Goal: Information Seeking & Learning: Find specific fact

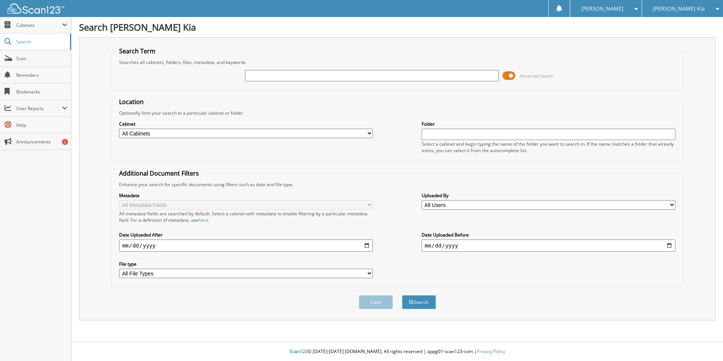
click at [339, 77] on input "text" at bounding box center [372, 75] width 254 height 11
paste input "F991633"
drag, startPoint x: 428, startPoint y: 298, endPoint x: 428, endPoint y: 285, distance: 12.9
click at [429, 292] on div "Clear Search" at bounding box center [397, 302] width 572 height 31
drag, startPoint x: 560, startPoint y: 308, endPoint x: 538, endPoint y: 299, distance: 23.9
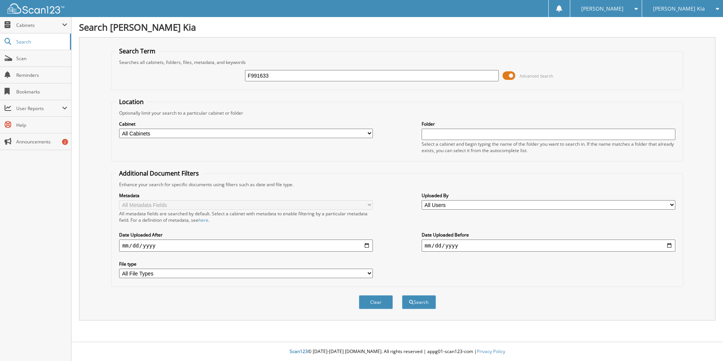
click at [559, 308] on div "Clear Search" at bounding box center [397, 302] width 572 height 31
click at [294, 78] on input "F991633" at bounding box center [372, 75] width 254 height 11
drag, startPoint x: 294, startPoint y: 78, endPoint x: 20, endPoint y: 114, distance: 275.9
click at [36, 112] on body "Amanda F. Settings Logout Ed Voyles Kia Ed Voyles Chrysler Jeep Inc Ed Voyles H…" at bounding box center [361, 180] width 723 height 361
type input "537577"
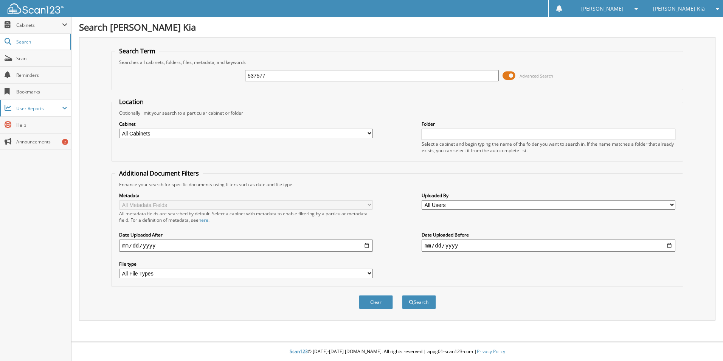
click at [402, 295] on button "Search" at bounding box center [419, 302] width 34 height 14
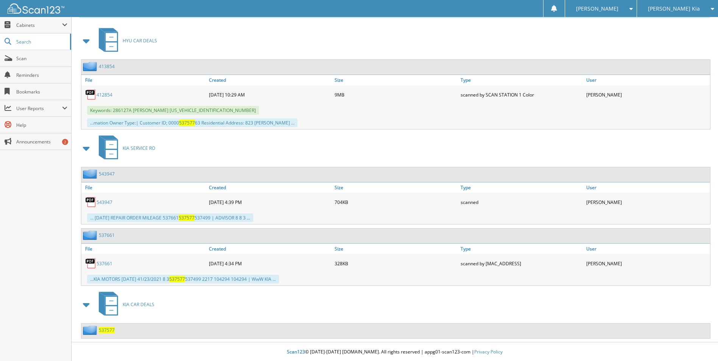
scroll to position [326, 0]
click at [105, 326] on div "537577" at bounding box center [97, 329] width 33 height 9
click at [87, 305] on span at bounding box center [86, 304] width 11 height 14
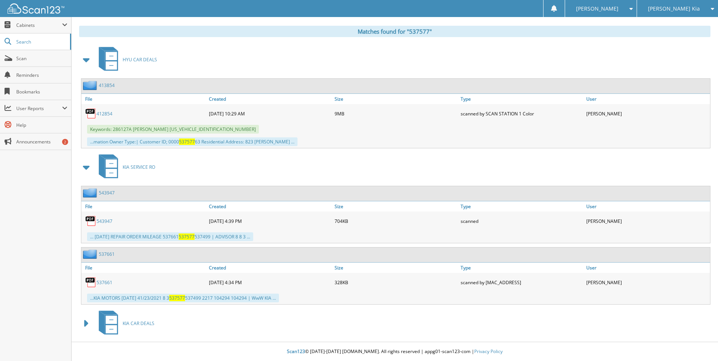
scroll to position [306, 0]
click at [233, 327] on div "KIA CAR DEALS" at bounding box center [394, 323] width 631 height 30
click at [84, 328] on span at bounding box center [86, 324] width 11 height 14
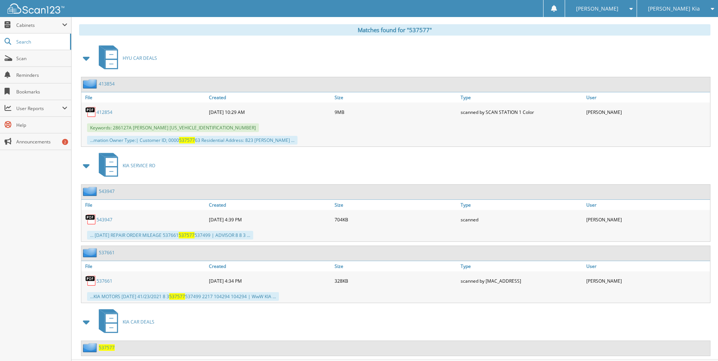
scroll to position [326, 0]
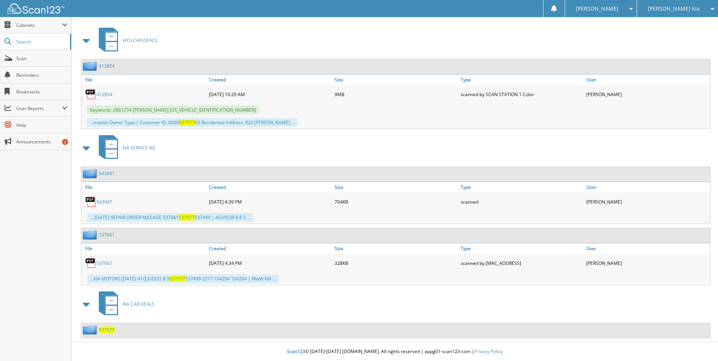
click at [109, 333] on div "537577" at bounding box center [97, 329] width 33 height 9
click at [106, 330] on span "537577" at bounding box center [107, 330] width 16 height 6
